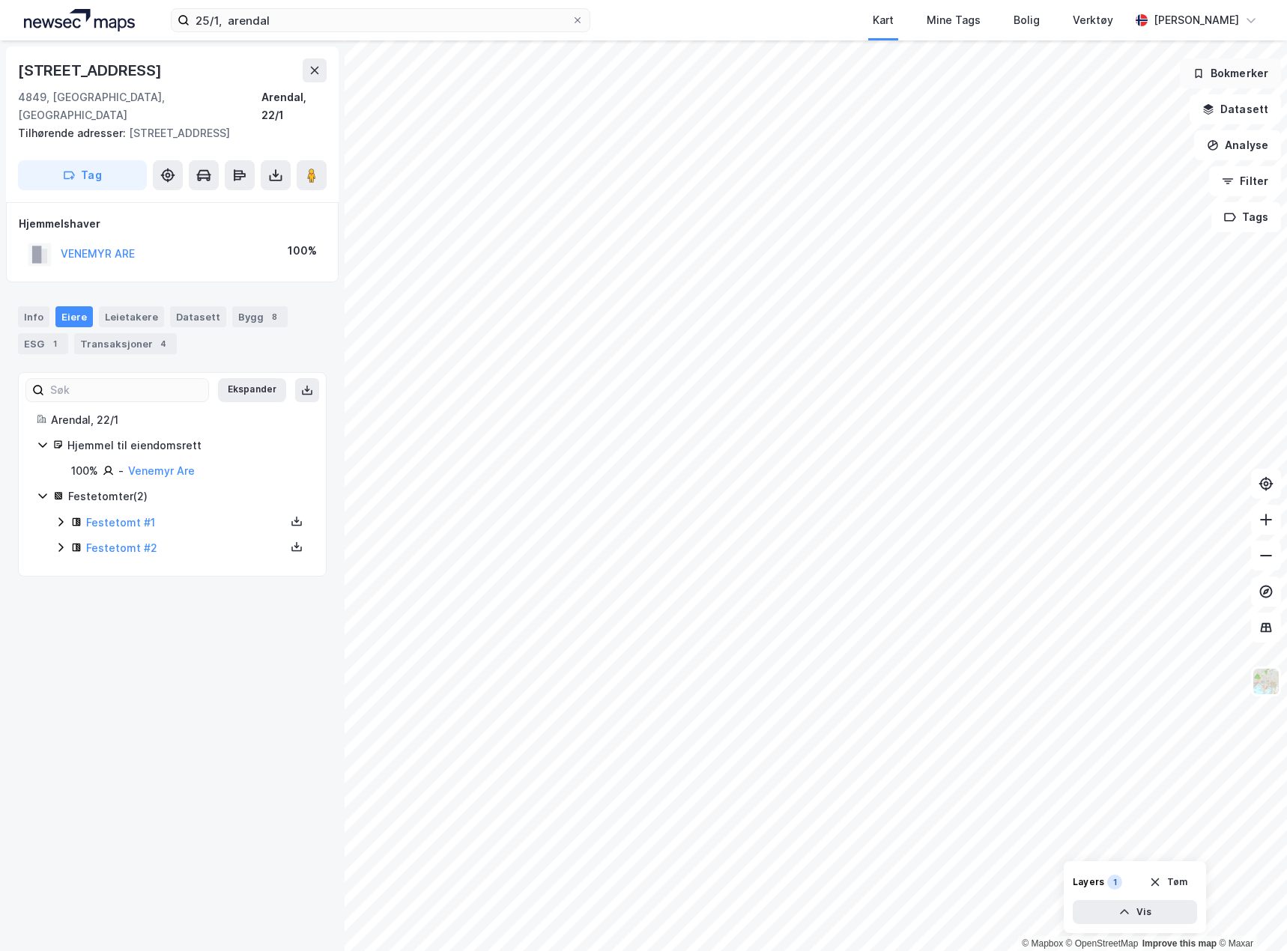
click at [1257, 84] on button "Bokmerker" at bounding box center [1229, 73] width 101 height 30
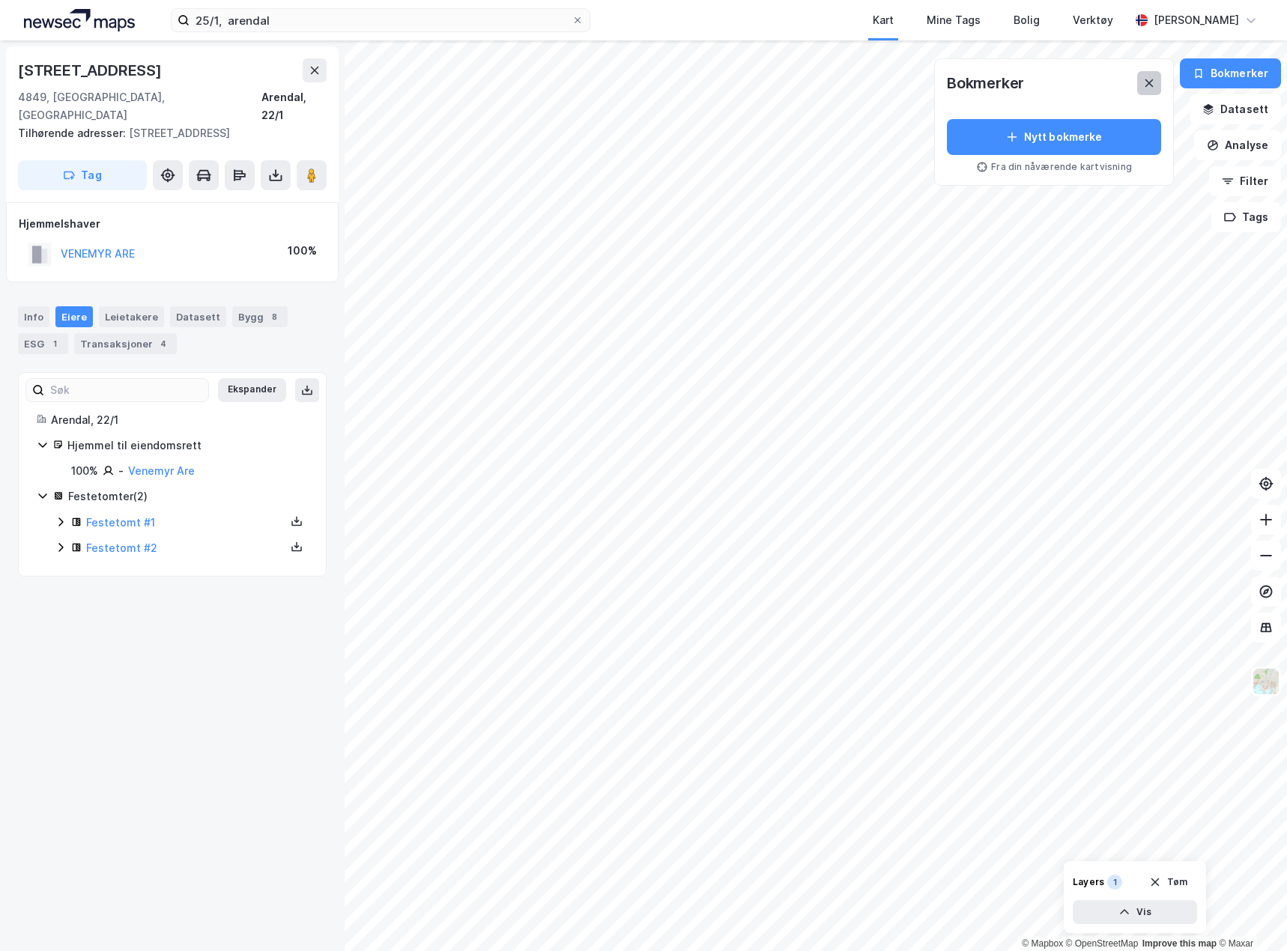
click at [1156, 76] on button at bounding box center [1149, 83] width 24 height 24
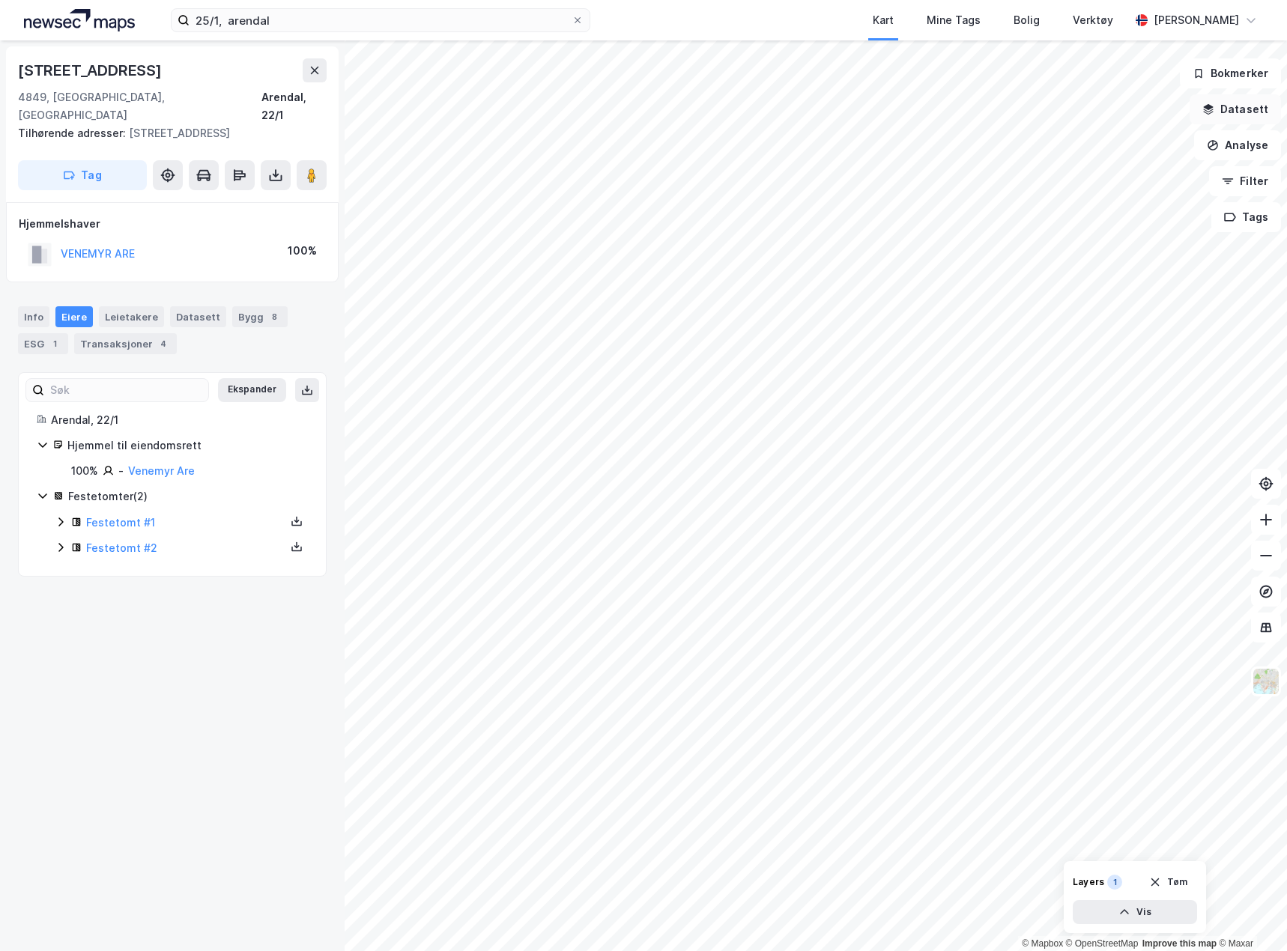
click at [1236, 115] on button "Datasett" at bounding box center [1234, 109] width 91 height 30
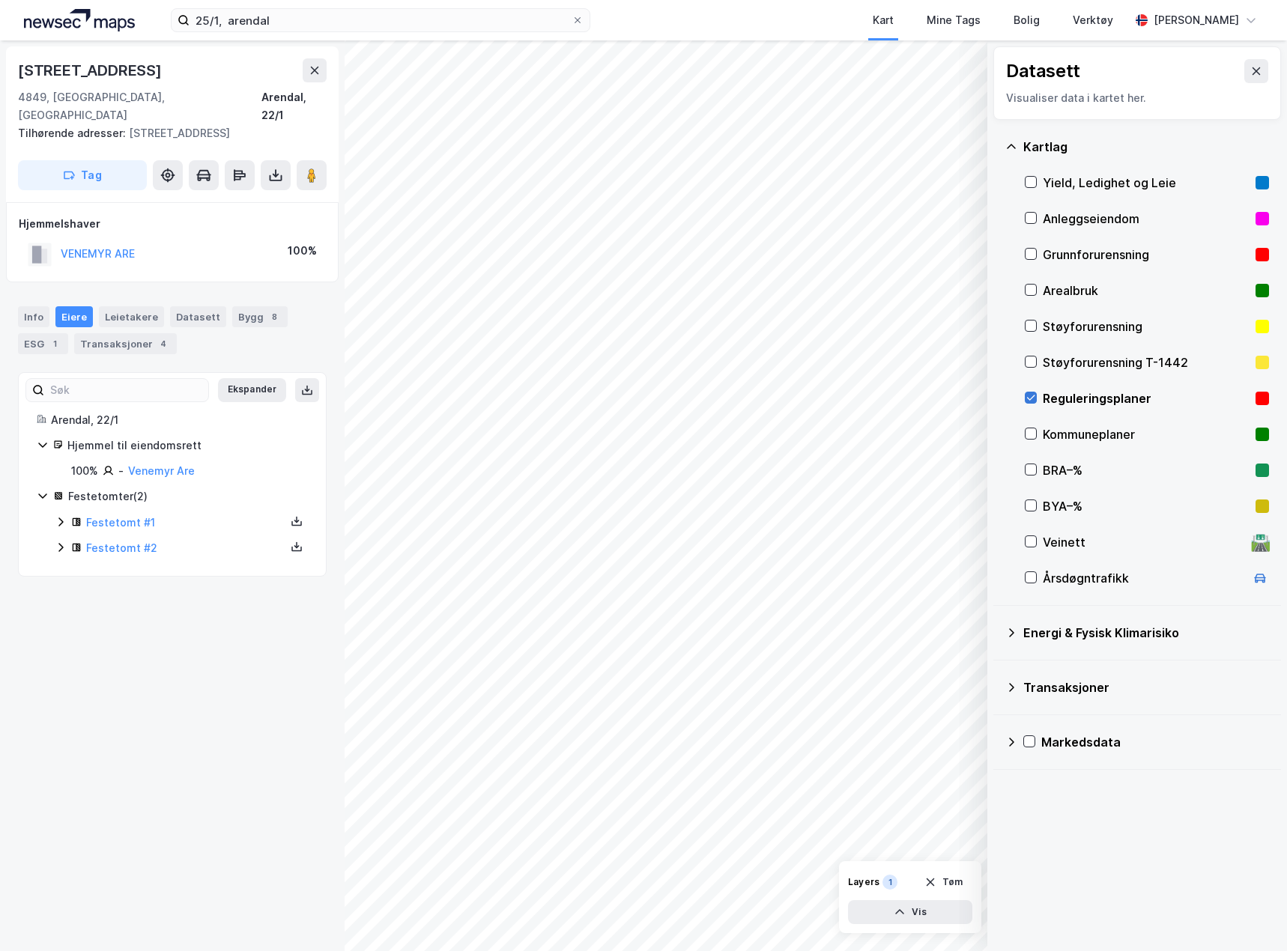
click at [1033, 395] on icon at bounding box center [1030, 397] width 10 height 10
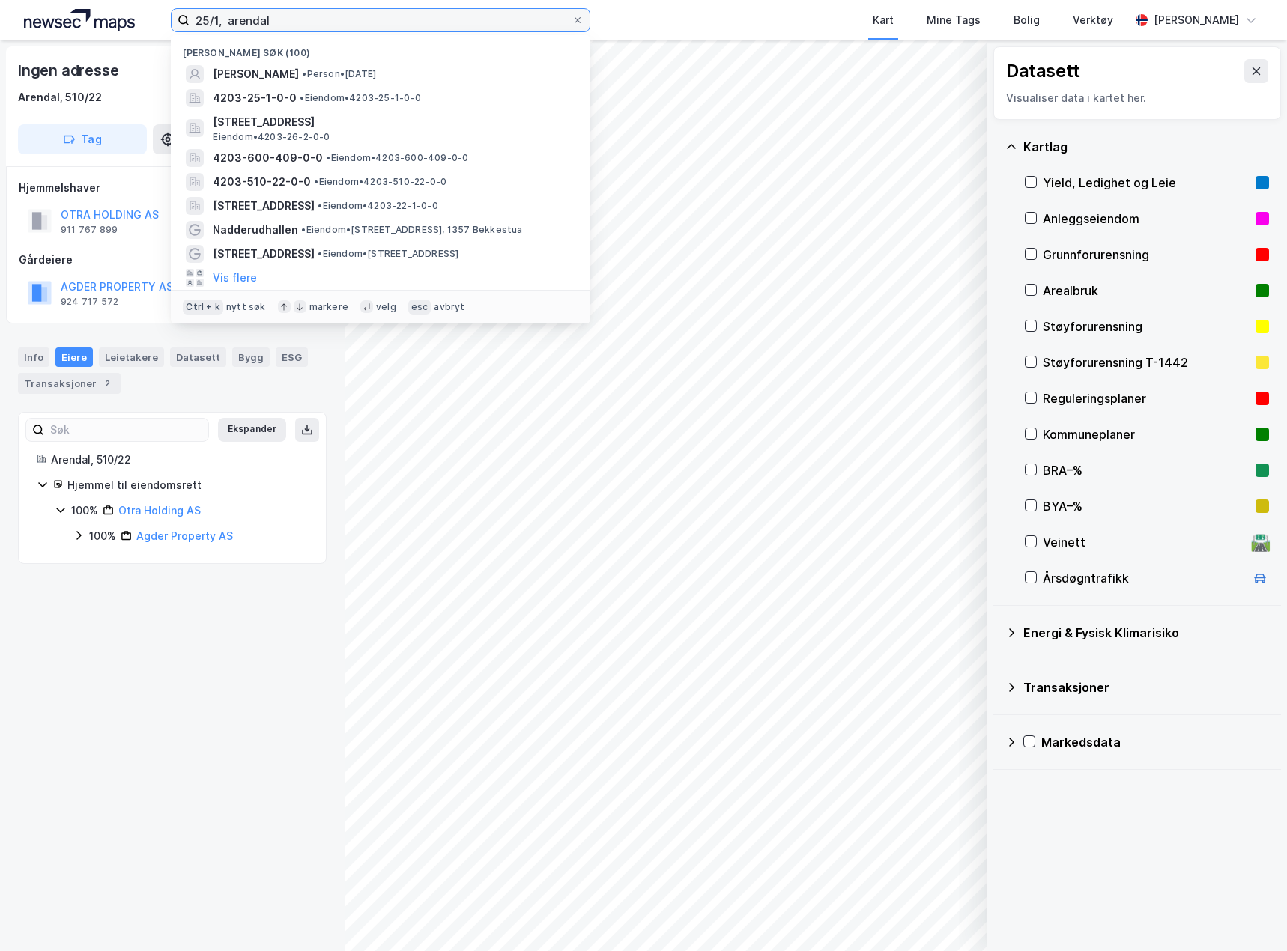
drag, startPoint x: 276, startPoint y: 25, endPoint x: 70, endPoint y: 7, distance: 206.8
click at [70, 7] on div "25/1, arendal Nylige søk (100) ELIN MACK LØVDAL • Person • 16. okt. 1976 4203-2…" at bounding box center [643, 20] width 1287 height 40
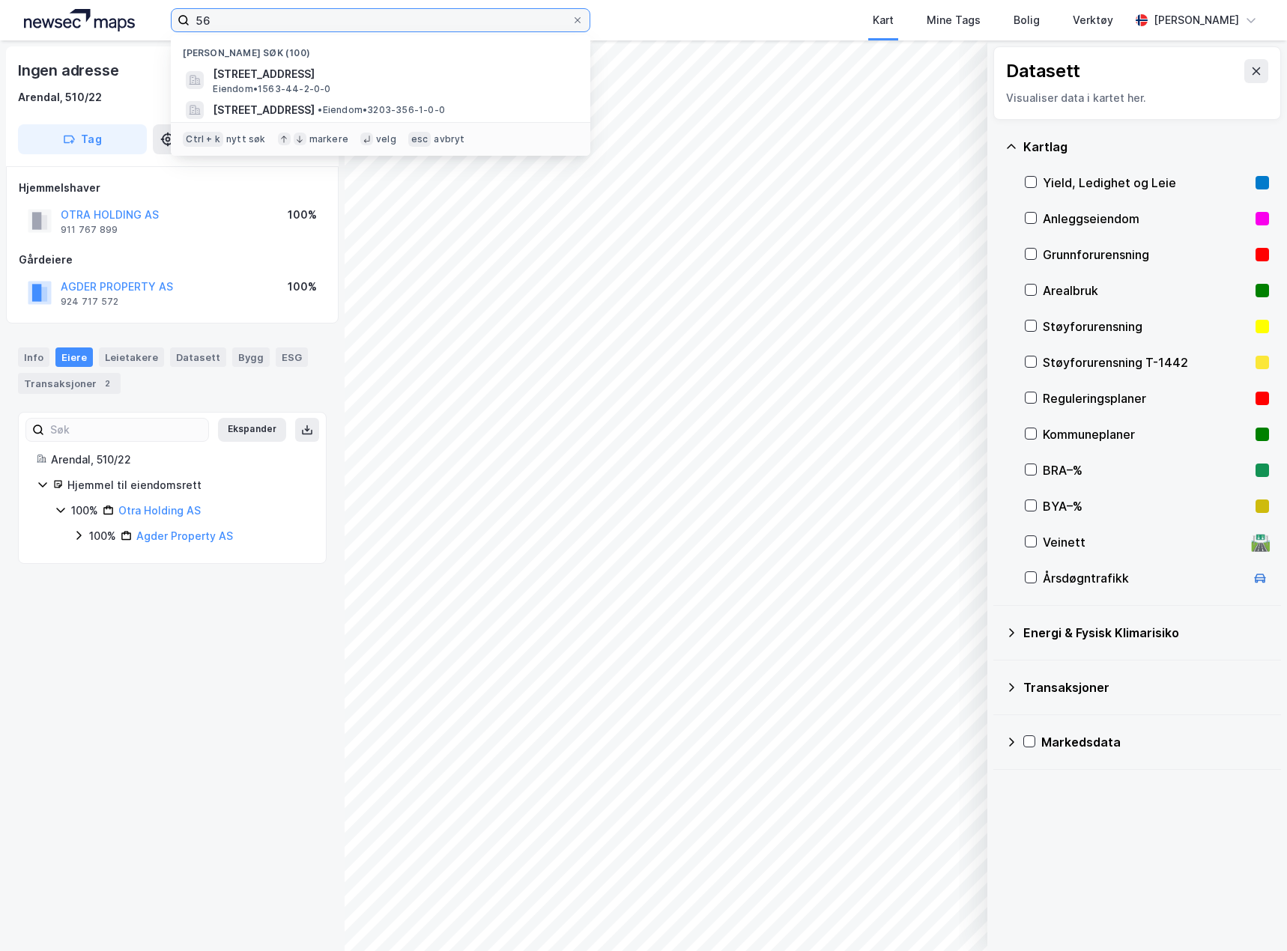
type input "5"
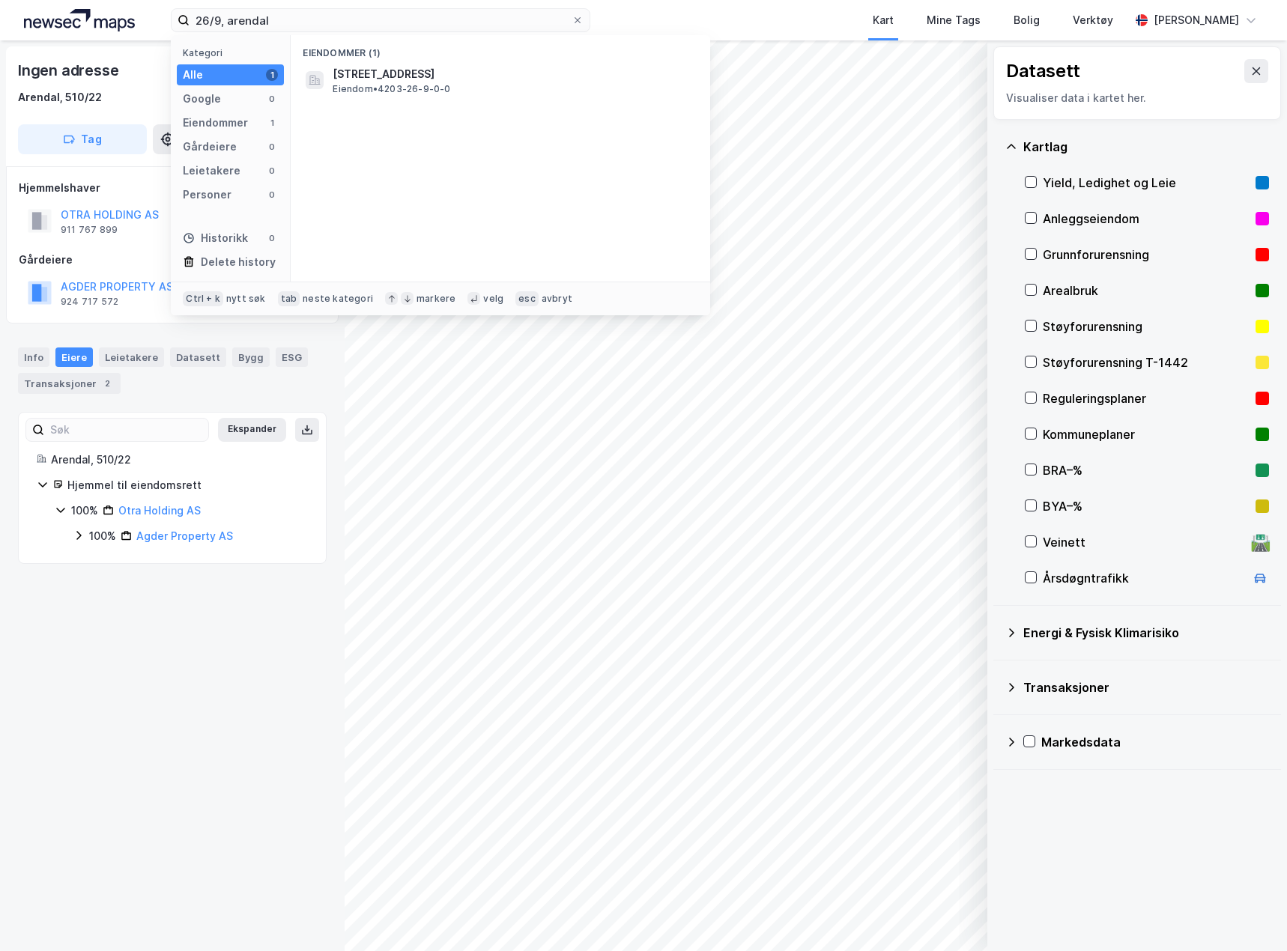
click at [458, 72] on span "Molandsveien 526, 4849, ARENDAL, ARENDAL" at bounding box center [511, 74] width 359 height 18
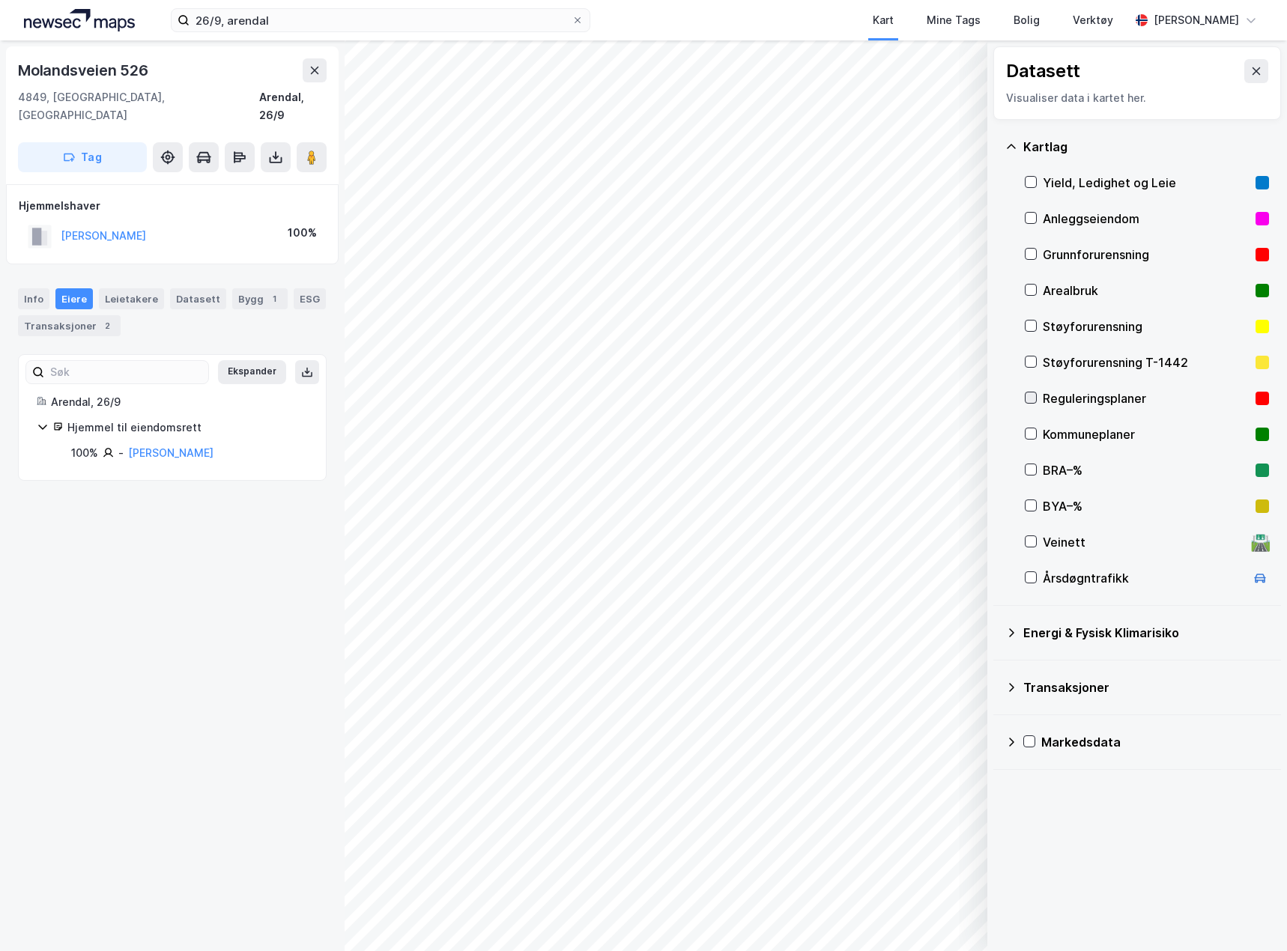
click at [1027, 398] on icon at bounding box center [1031, 397] width 8 height 5
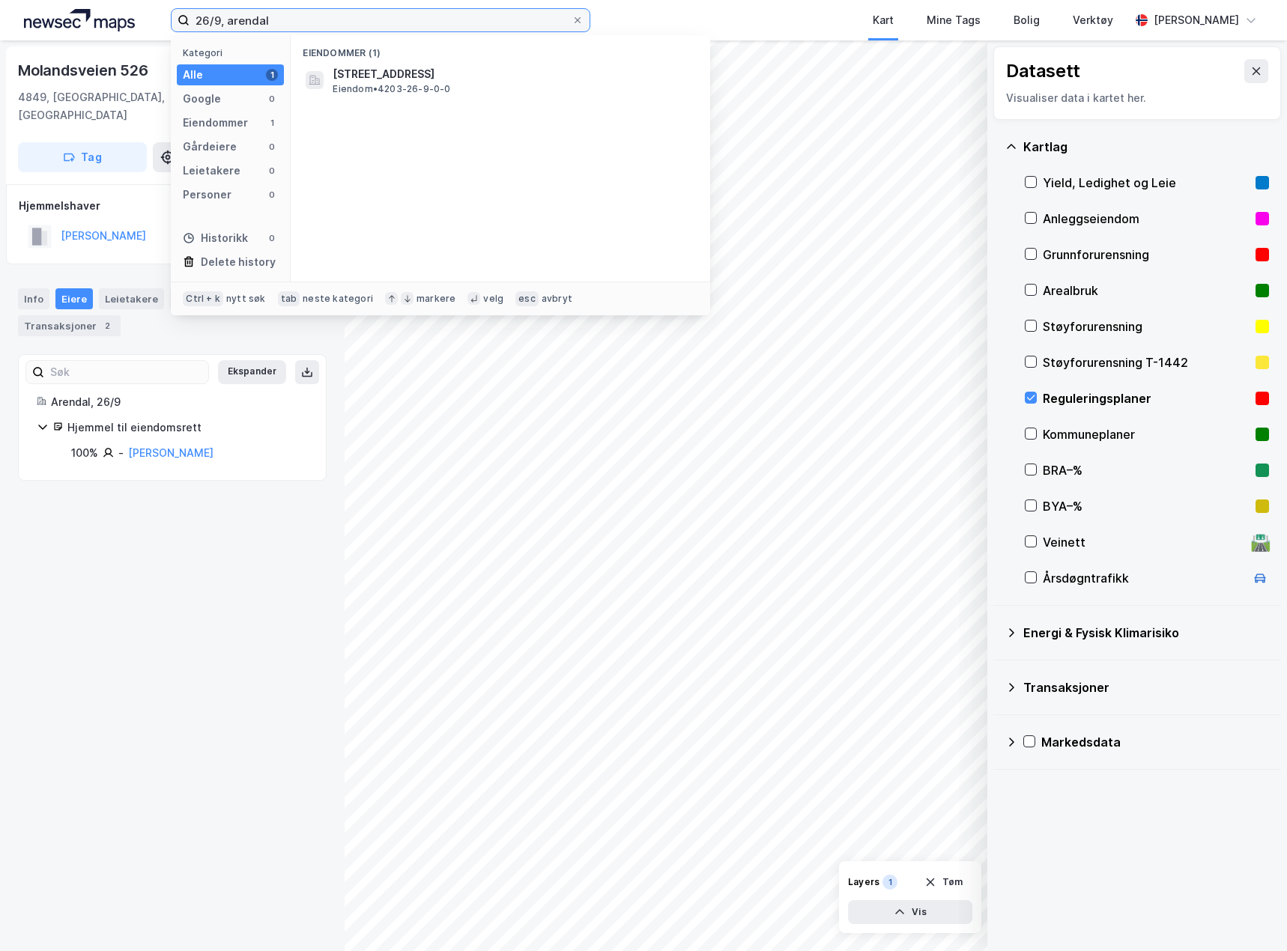
click at [218, 15] on input "26/9, arendal" at bounding box center [380, 20] width 382 height 22
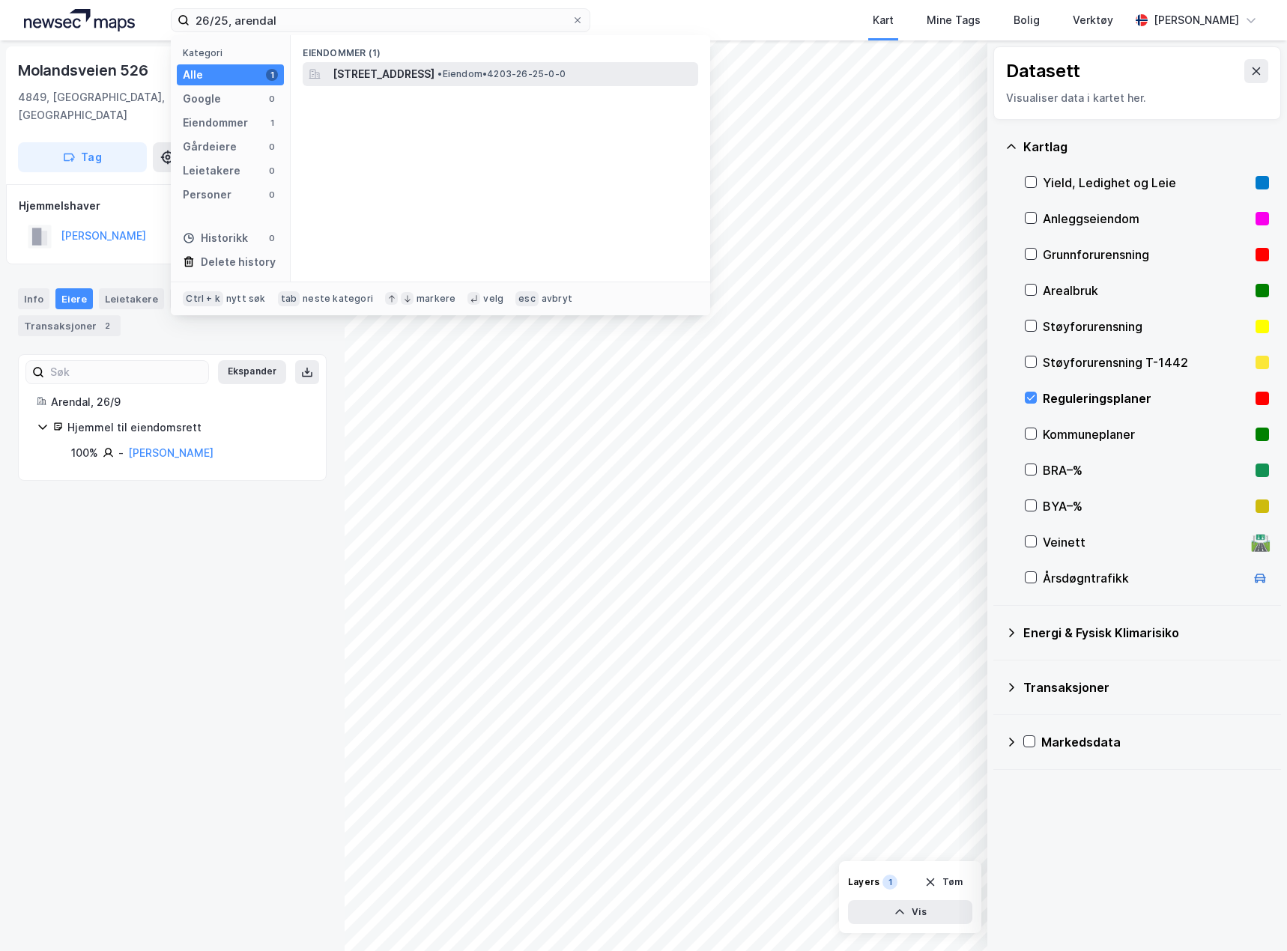
click at [434, 79] on span "Bjornesveien 12, 4849, ARENDAL, ARENDAL" at bounding box center [383, 74] width 102 height 18
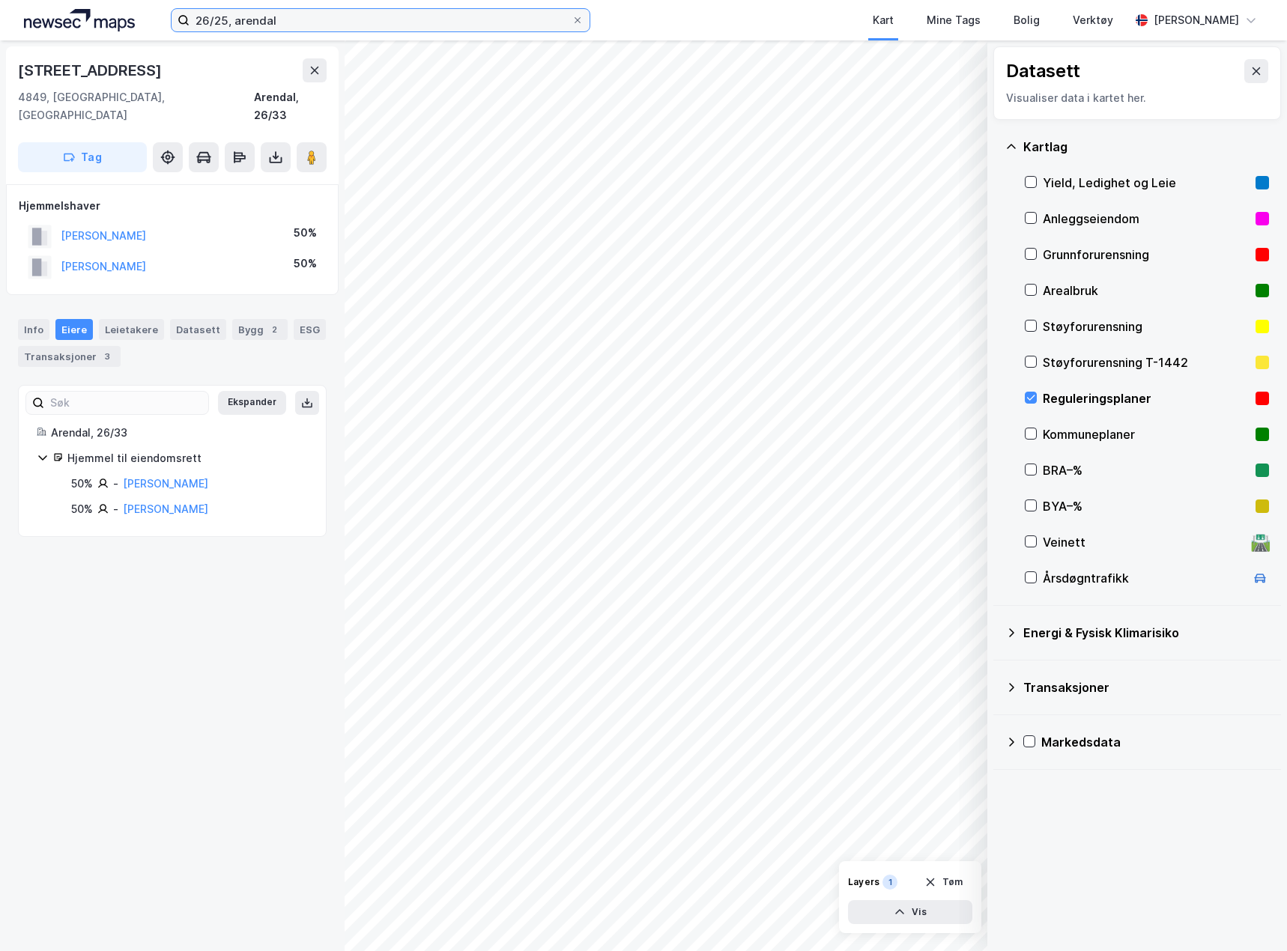
click at [224, 19] on input "26/25, arendal" at bounding box center [380, 20] width 382 height 22
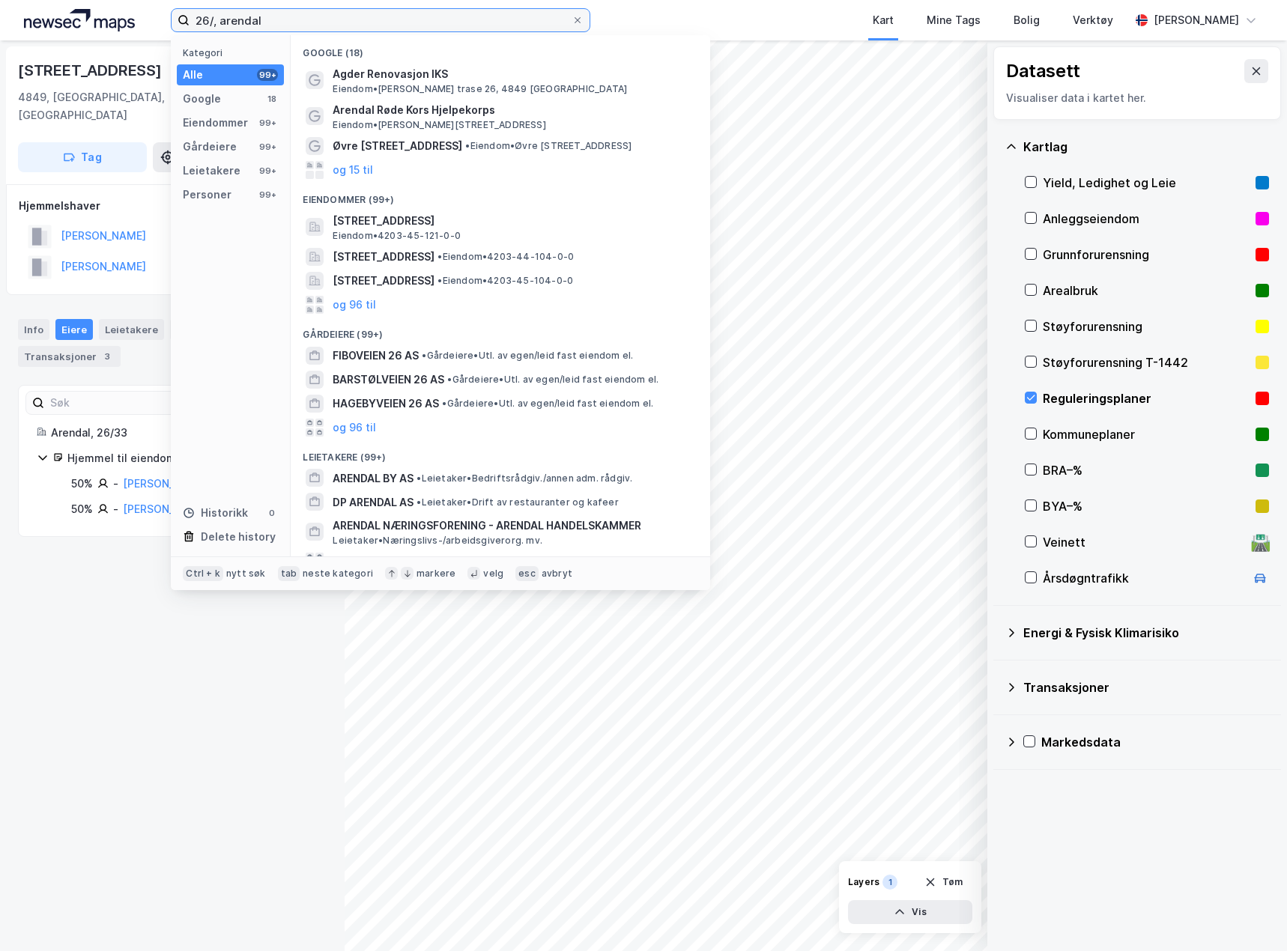
click at [216, 18] on input "26/, arendal" at bounding box center [380, 20] width 382 height 22
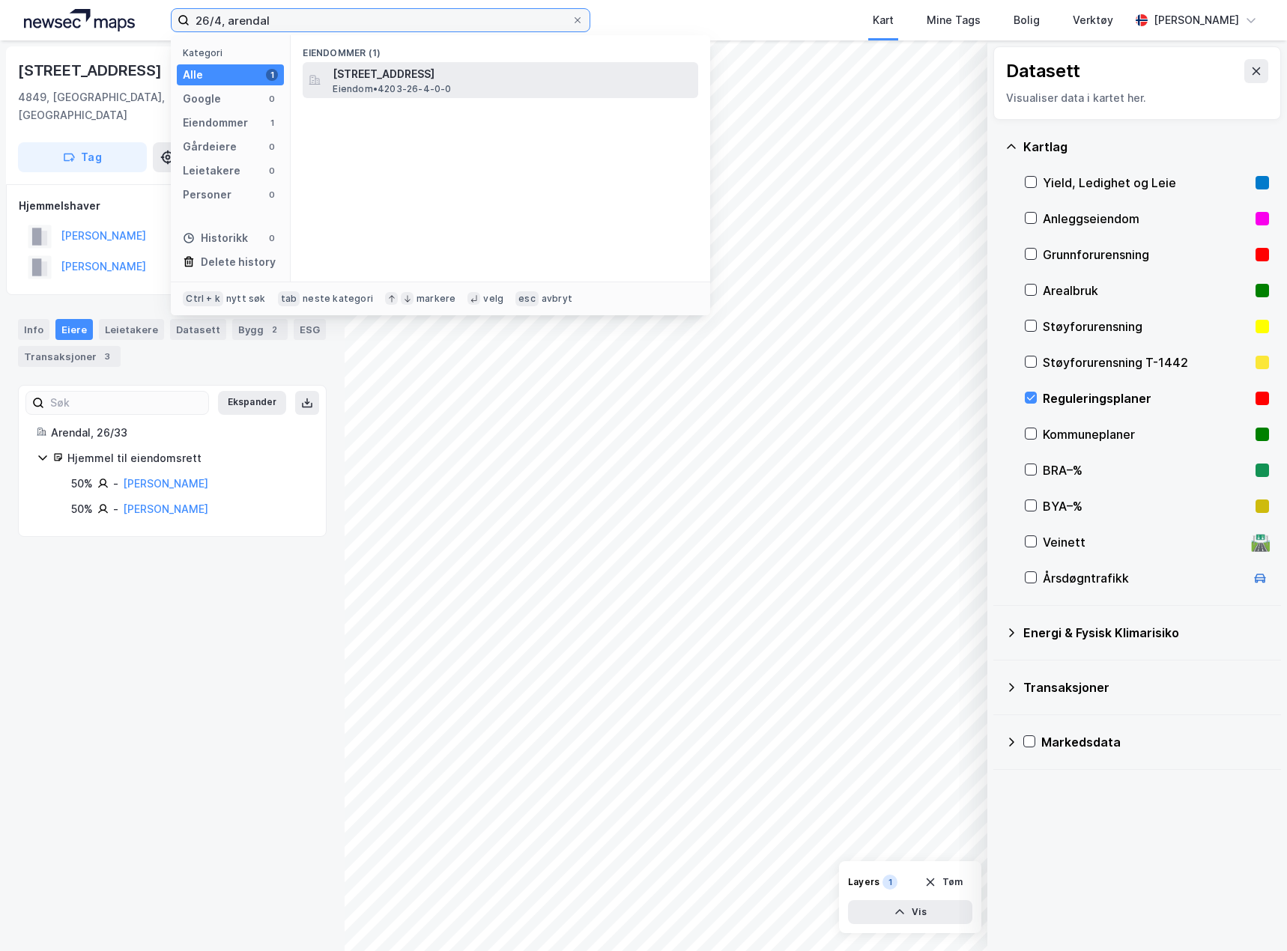
type input "26/4, arendal"
click at [425, 89] on span "Eiendom • 4203-26-4-0-0" at bounding box center [391, 89] width 118 height 12
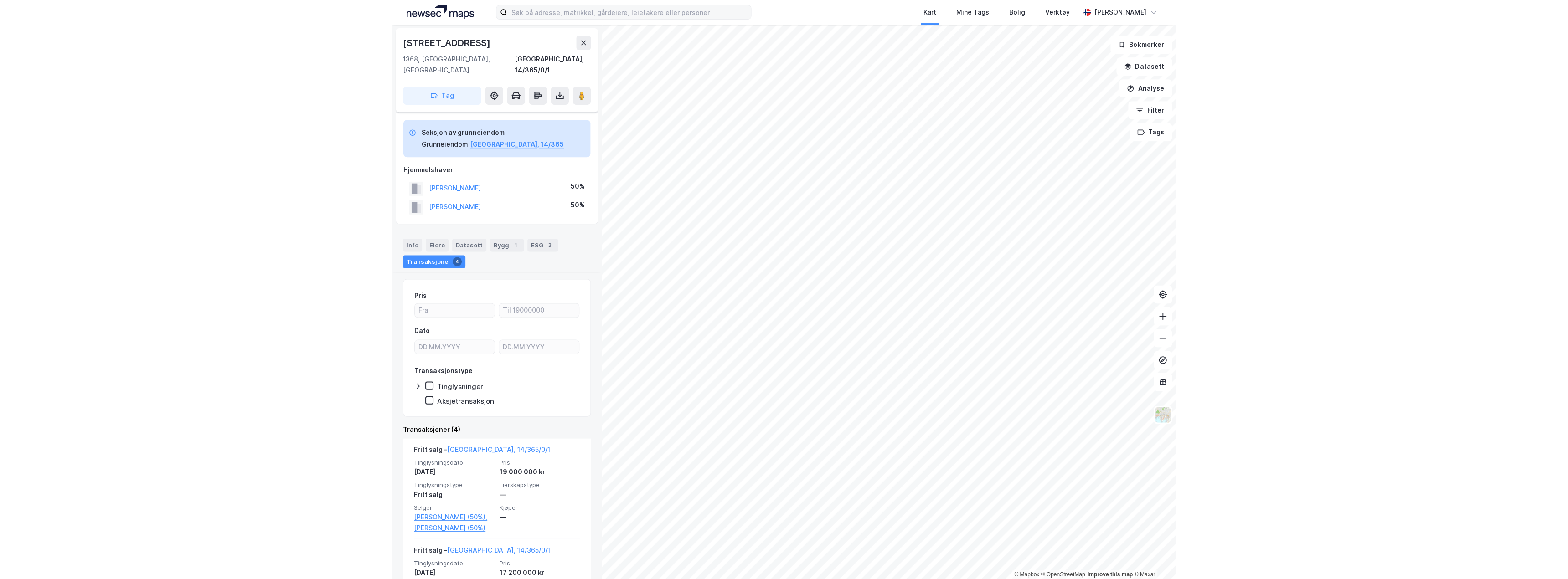
scroll to position [348, 0]
